Goal: Information Seeking & Learning: Find specific fact

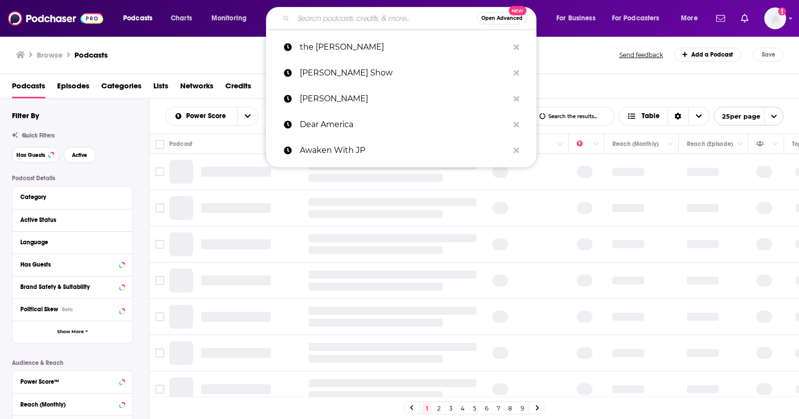
click at [332, 23] on input "Search podcasts, credits, & more..." at bounding box center [385, 18] width 184 height 16
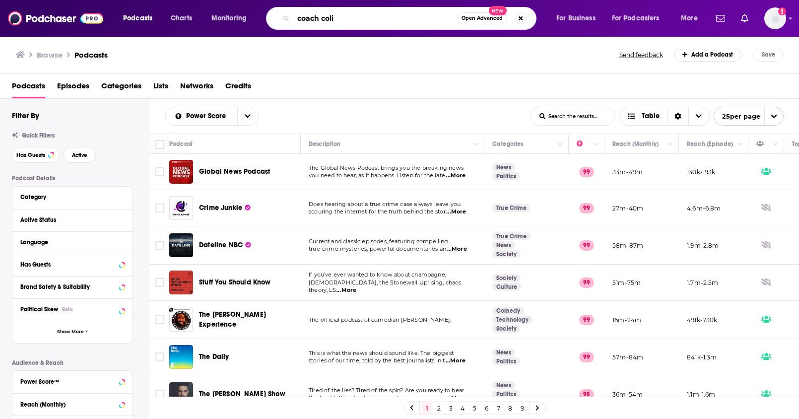
type input "coach [PERSON_NAME]"
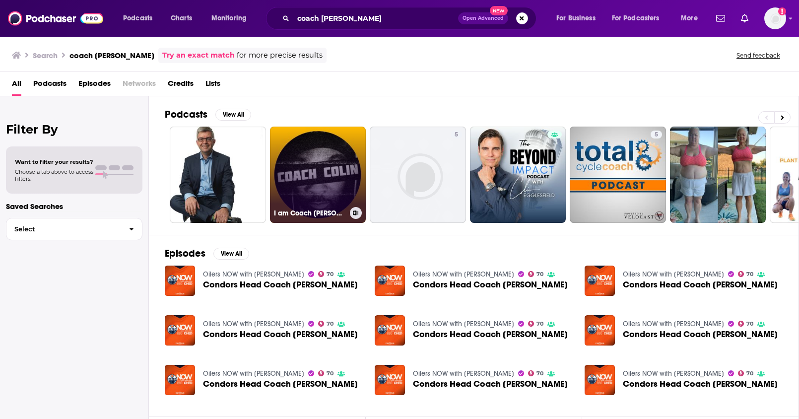
click at [328, 164] on link "I am Coach Colin" at bounding box center [318, 175] width 96 height 96
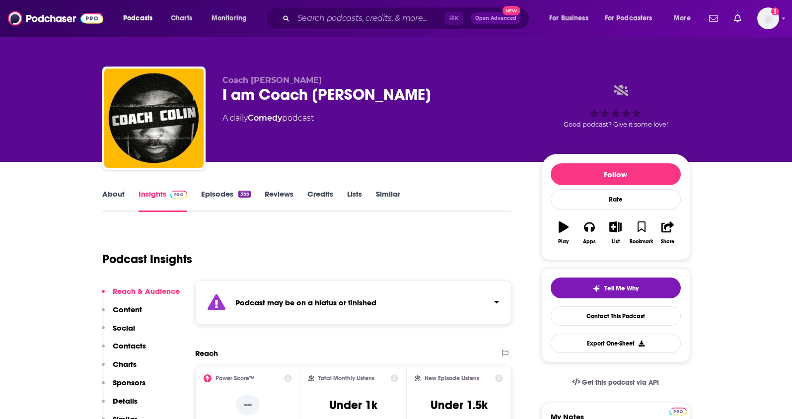
click at [221, 193] on link "Episodes 355" at bounding box center [225, 200] width 49 height 23
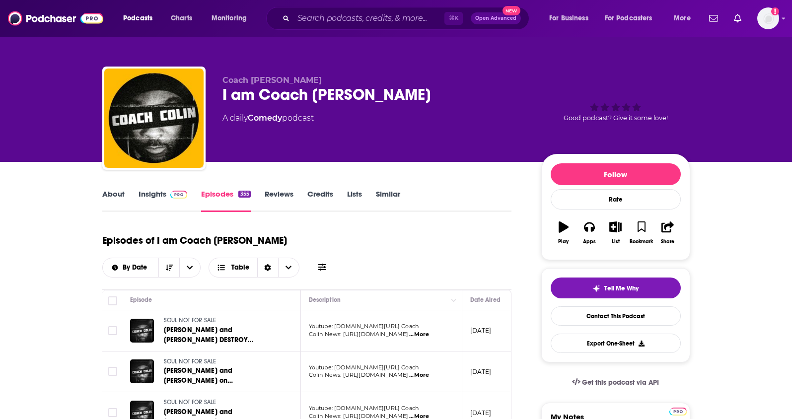
click at [157, 195] on link "Insights" at bounding box center [162, 200] width 49 height 23
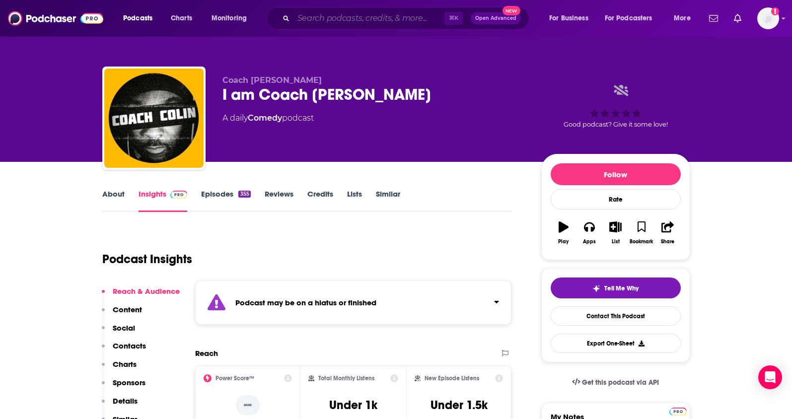
click at [332, 19] on input "Search podcasts, credits, & more..." at bounding box center [368, 18] width 151 height 16
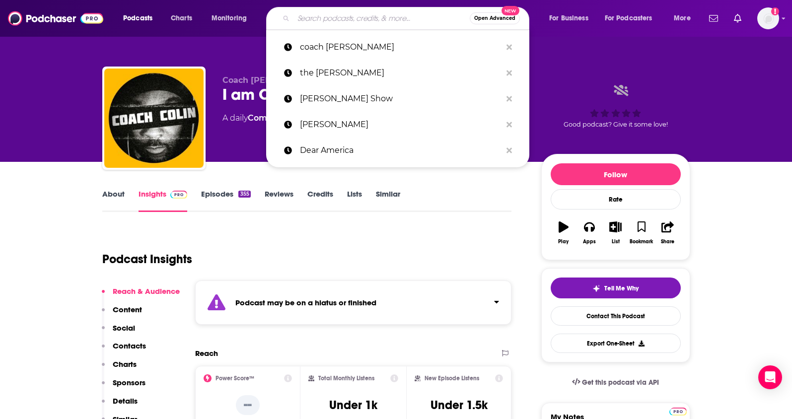
paste input "BRAD LEA TV"
type input "BRAD LEA TV"
